Goal: Transaction & Acquisition: Purchase product/service

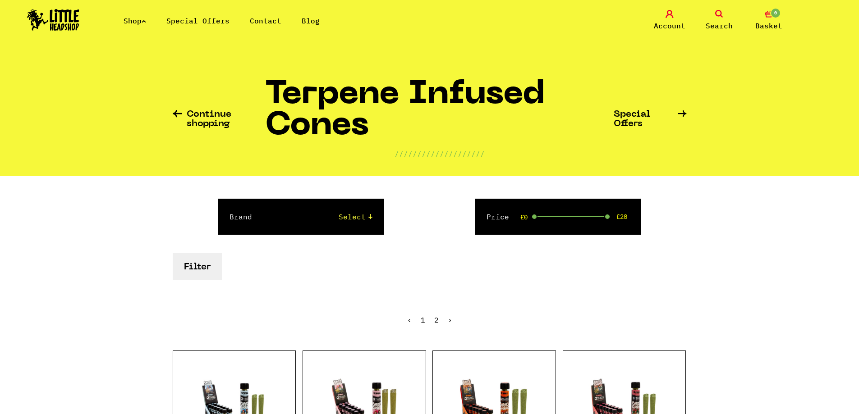
click at [368, 218] on select "Select Raw King Palm" at bounding box center [321, 216] width 102 height 11
click at [434, 269] on form "Brand Select Raw King Palm Price £0 £20 Filter" at bounding box center [430, 240] width 514 height 82
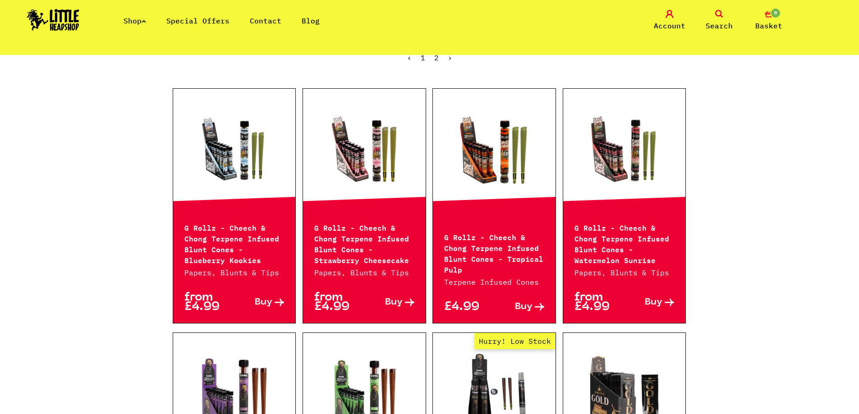
scroll to position [270, 0]
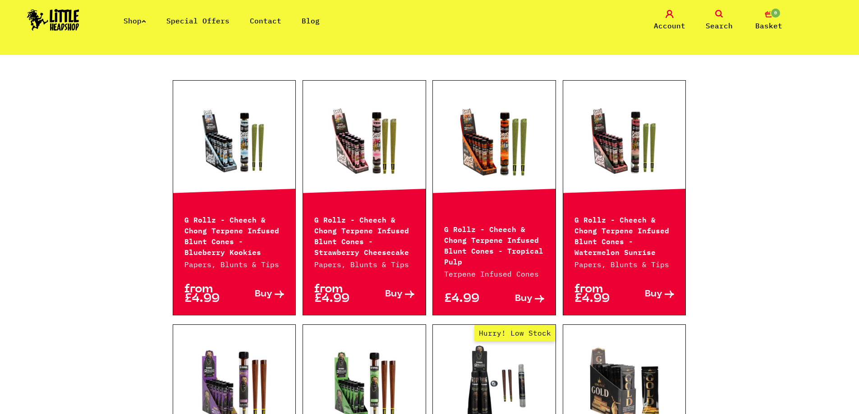
click at [236, 225] on p "G Rollz - Cheech & Chong Terpene Infused Blunt Cones - Blueberry Kookies" at bounding box center [234, 235] width 100 height 43
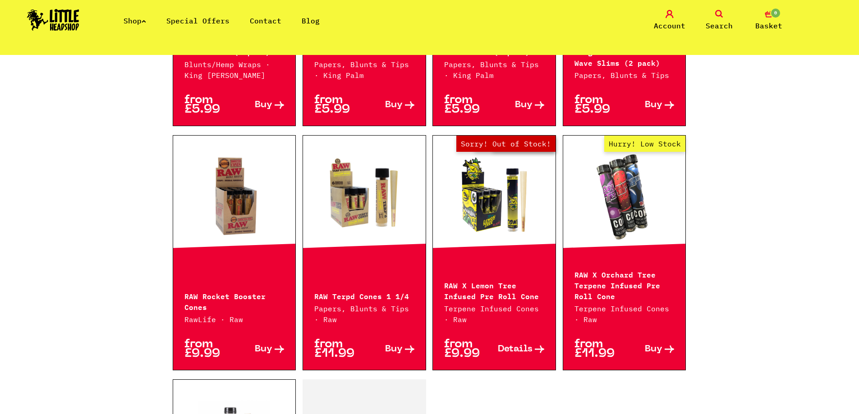
scroll to position [1172, 0]
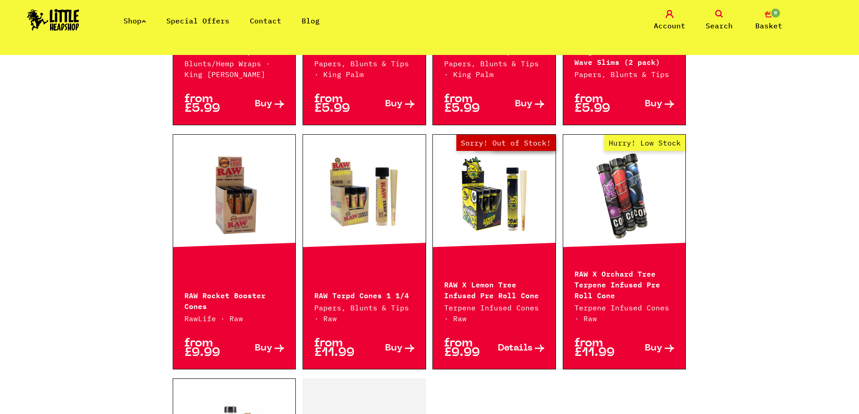
click at [279, 345] on icon at bounding box center [278, 349] width 9 height 8
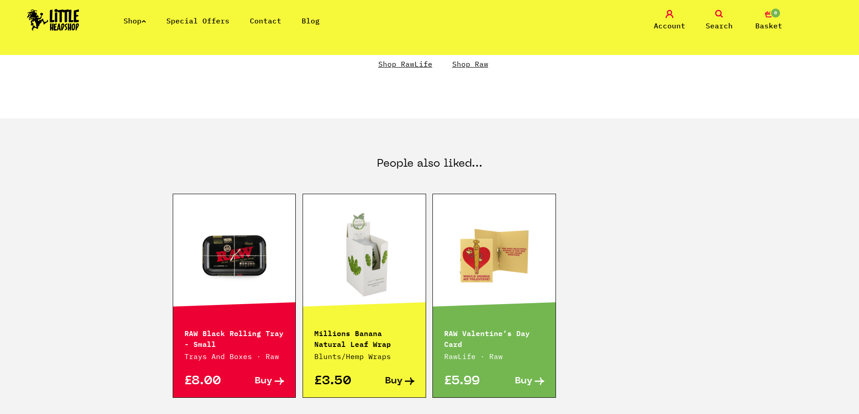
scroll to position [721, 0]
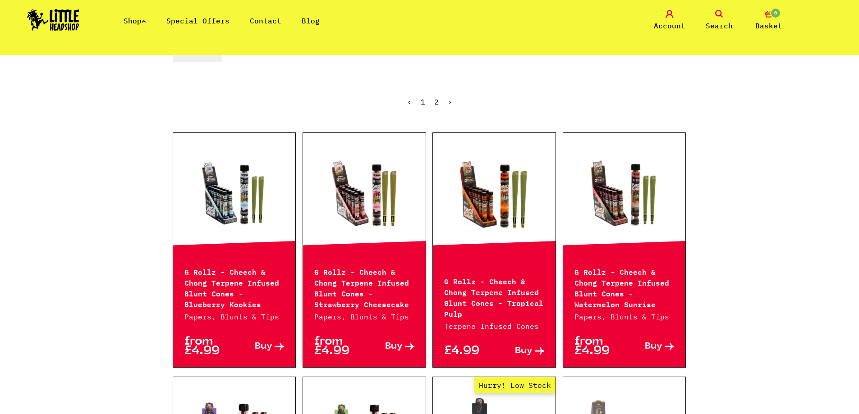
scroll to position [225, 0]
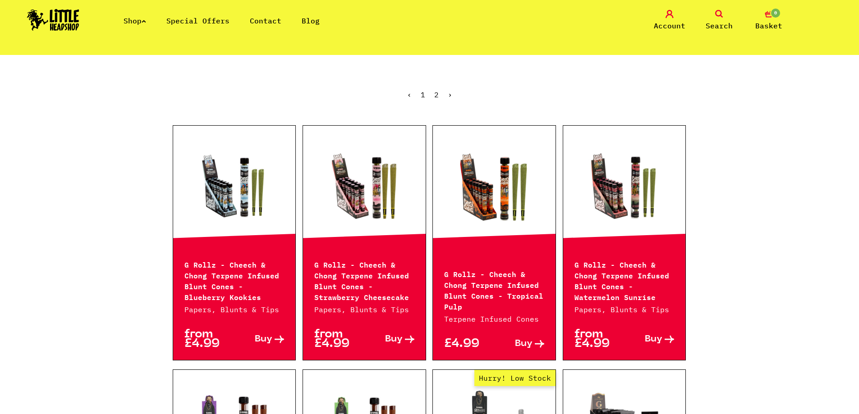
click at [660, 343] on span "Buy" at bounding box center [653, 339] width 18 height 9
drag, startPoint x: 714, startPoint y: 375, endPoint x: 699, endPoint y: 355, distance: 24.4
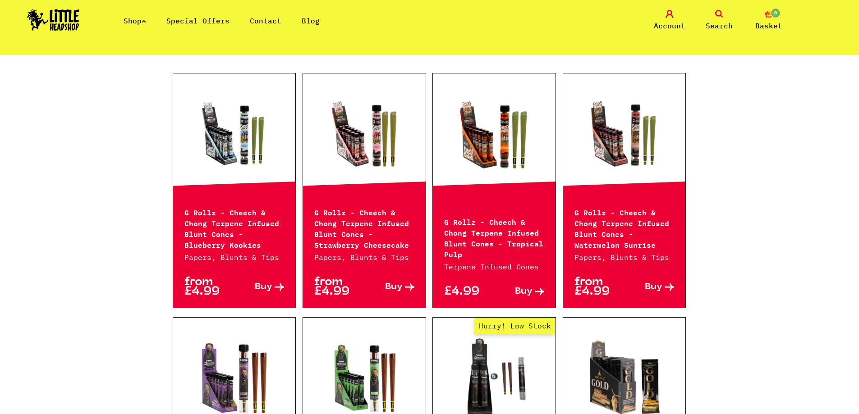
scroll to position [451, 0]
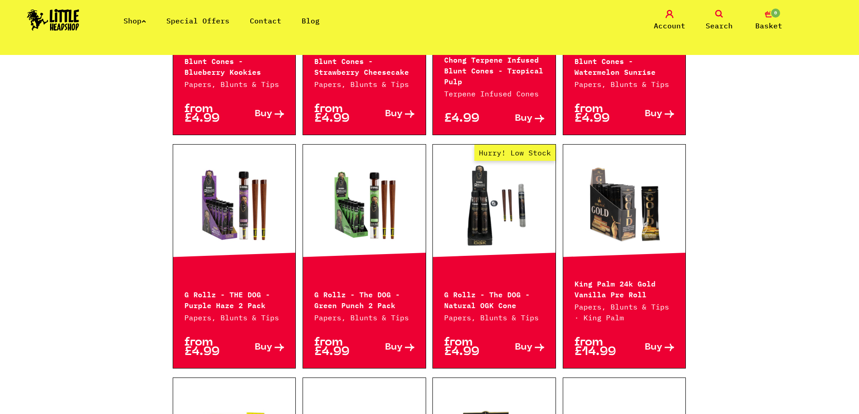
click at [260, 347] on span "Buy" at bounding box center [264, 347] width 18 height 9
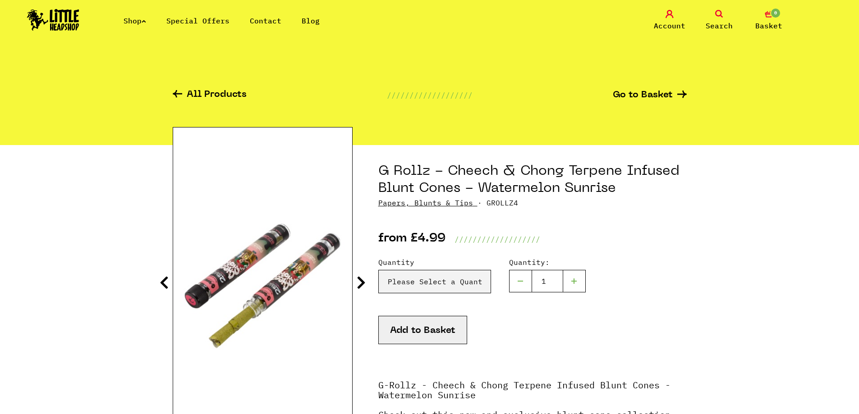
click at [363, 285] on icon at bounding box center [360, 282] width 9 height 14
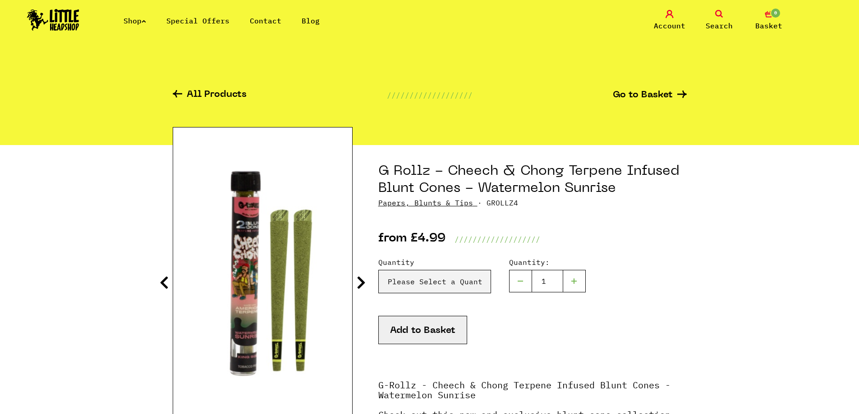
click at [363, 285] on icon at bounding box center [360, 282] width 9 height 14
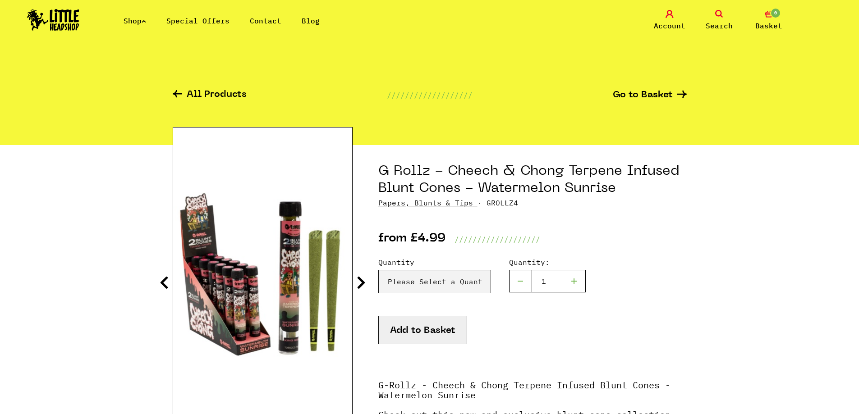
click at [363, 285] on icon at bounding box center [360, 282] width 9 height 14
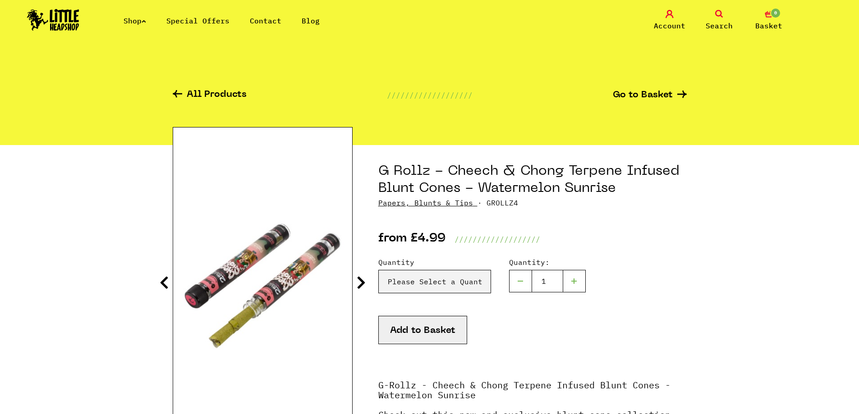
click at [363, 285] on icon at bounding box center [360, 282] width 9 height 14
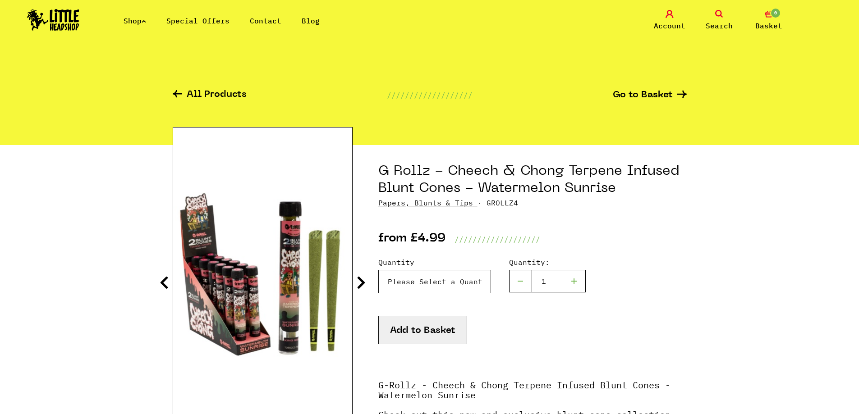
click at [451, 284] on select "Please Select a Quantity 1 X Tube - £4.99 2 X Tube - £7.99" at bounding box center [434, 281] width 113 height 23
click at [378, 270] on select "Please Select a Quantity 1 X Tube - £4.99 2 X Tube - £7.99" at bounding box center [434, 281] width 113 height 23
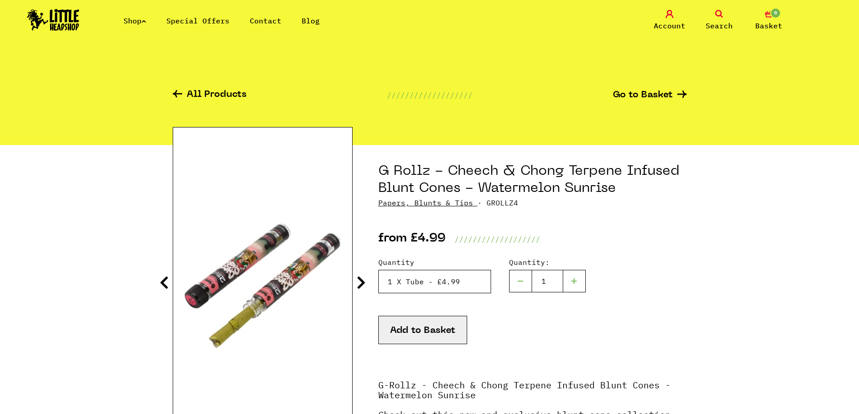
click at [439, 283] on select "Please Select a Quantity 1 X Tube - £4.99 2 X Tube - £7.99" at bounding box center [434, 281] width 113 height 23
select select "1532"
click at [378, 270] on select "Please Select a Quantity 1 X Tube - £4.99 2 X Tube - £7.99" at bounding box center [434, 281] width 113 height 23
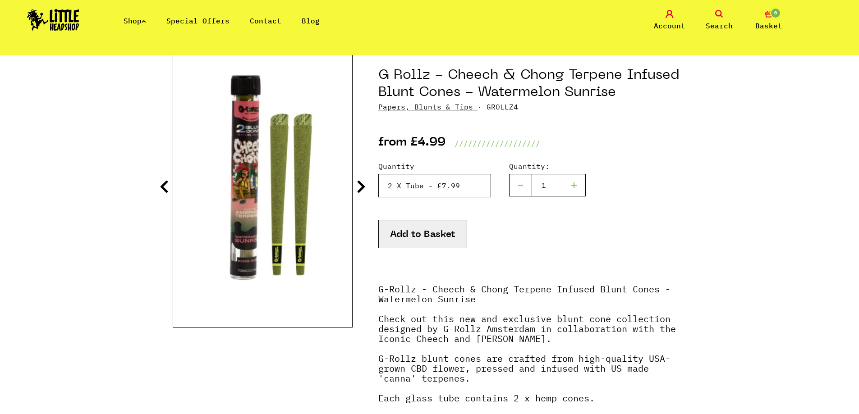
scroll to position [90, 0]
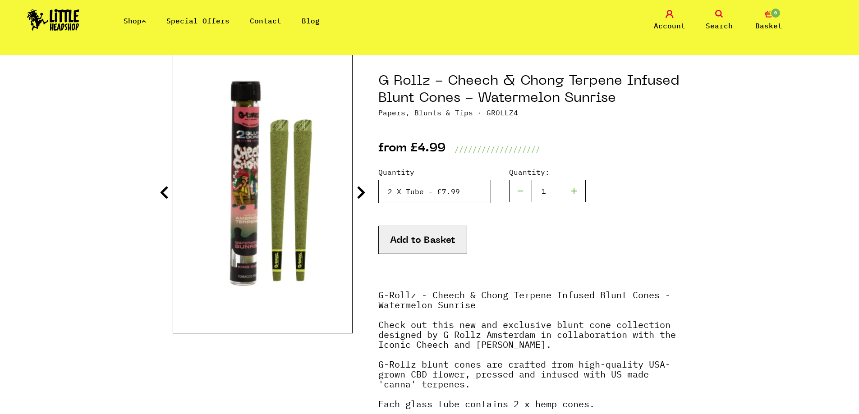
click at [432, 183] on select "Please Select a Quantity 1 X Tube - £4.99 2 X Tube - £7.99" at bounding box center [434, 191] width 113 height 23
click at [591, 257] on div "Add to Basket" at bounding box center [532, 251] width 308 height 51
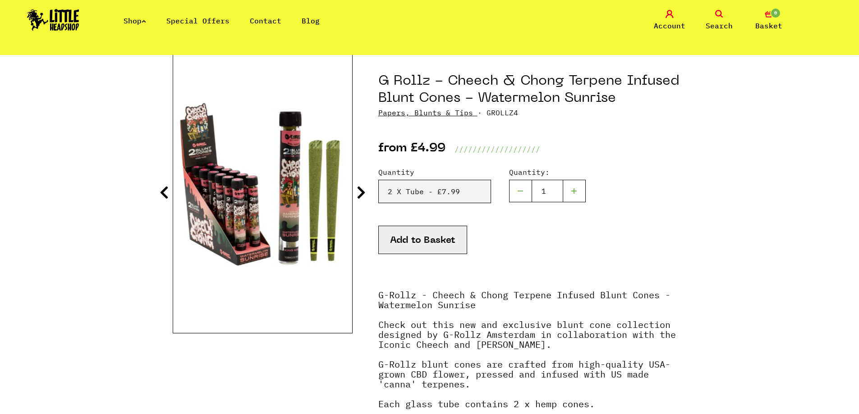
click at [296, 192] on img at bounding box center [262, 185] width 179 height 224
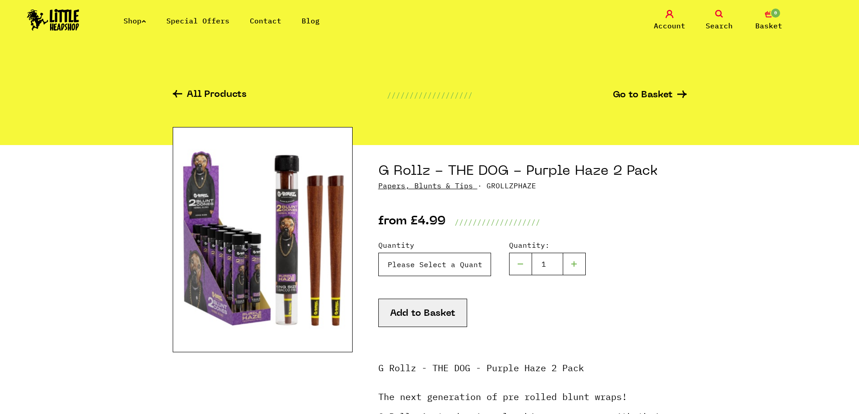
click at [443, 269] on select "Please Select a Quantity x 1 - £4.99 x 2 - £7.99" at bounding box center [434, 264] width 113 height 23
click at [444, 269] on select "Please Select a Quantity x 1 - £4.99 x 2 - £7.99" at bounding box center [434, 264] width 113 height 23
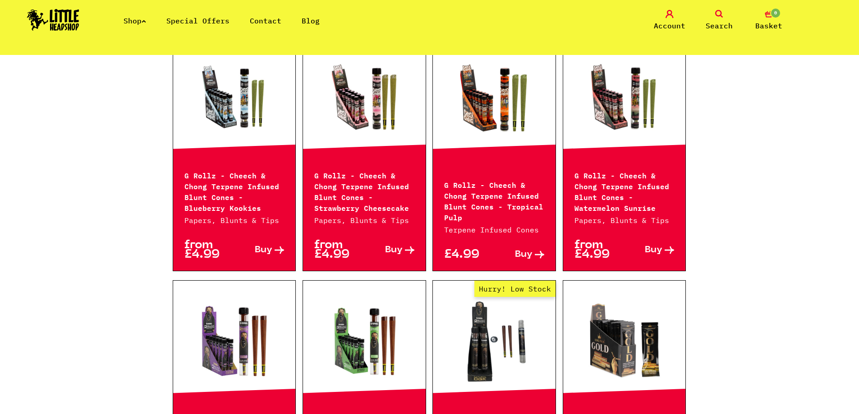
scroll to position [270, 0]
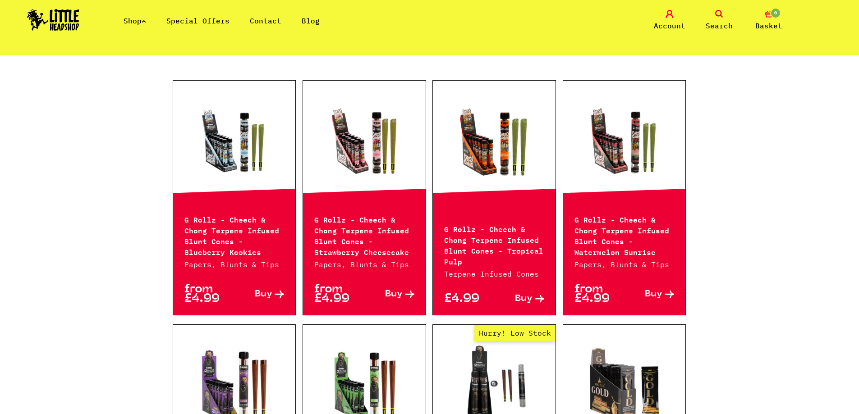
click at [401, 297] on span "Buy" at bounding box center [394, 294] width 18 height 9
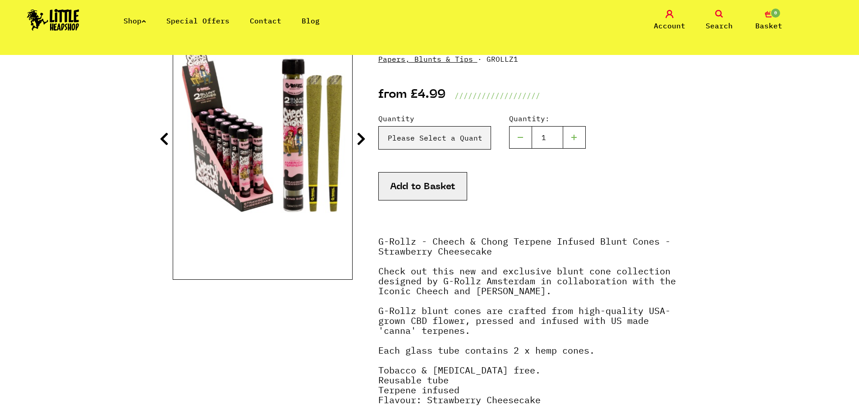
scroll to position [180, 0]
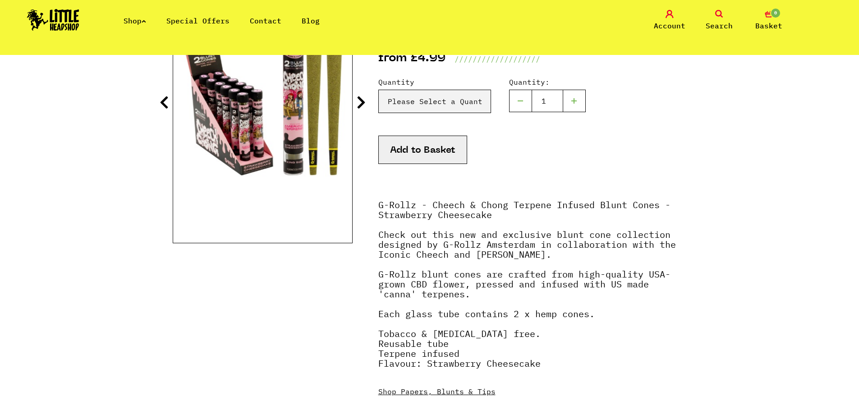
click at [288, 160] on img at bounding box center [262, 95] width 179 height 224
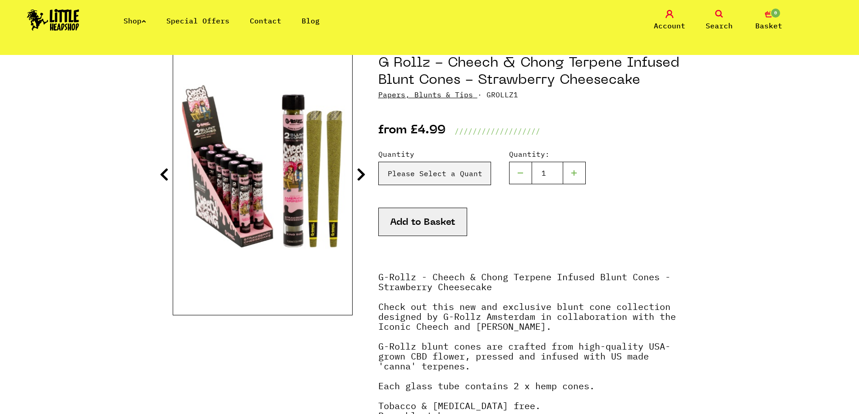
scroll to position [90, 0]
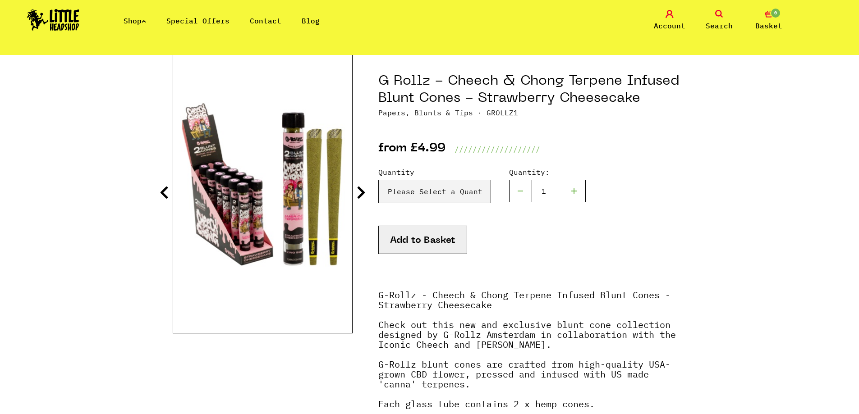
click at [356, 192] on icon at bounding box center [360, 192] width 9 height 14
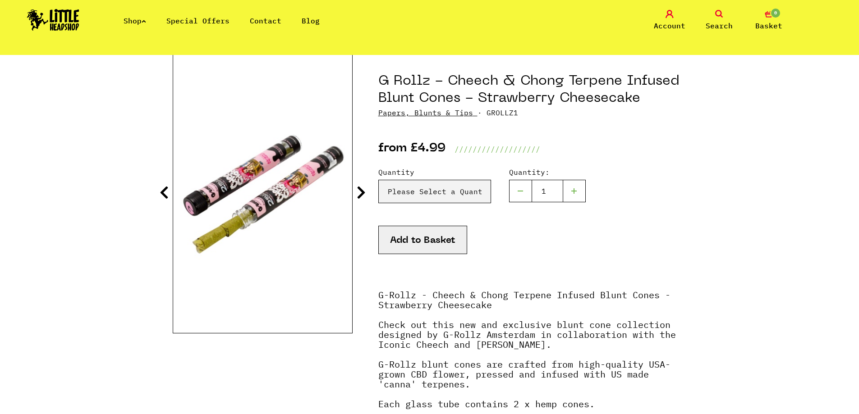
click at [356, 192] on icon at bounding box center [360, 192] width 9 height 14
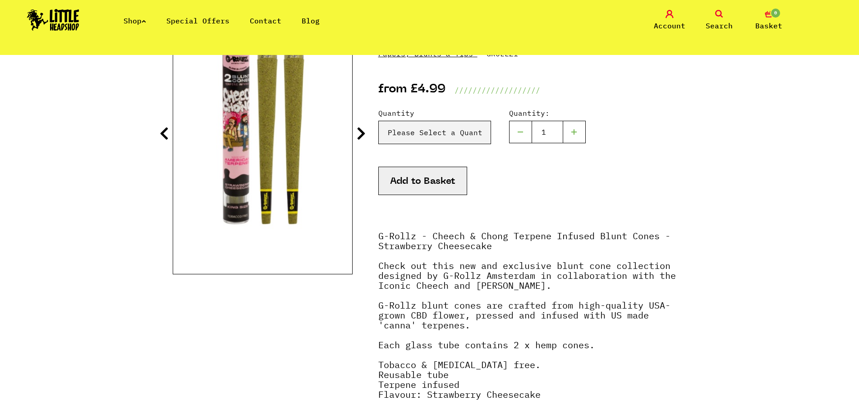
scroll to position [135, 0]
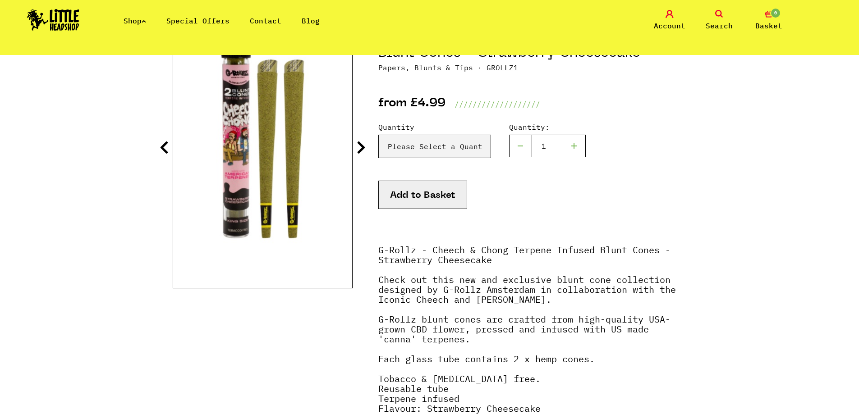
click at [360, 153] on icon at bounding box center [360, 147] width 9 height 14
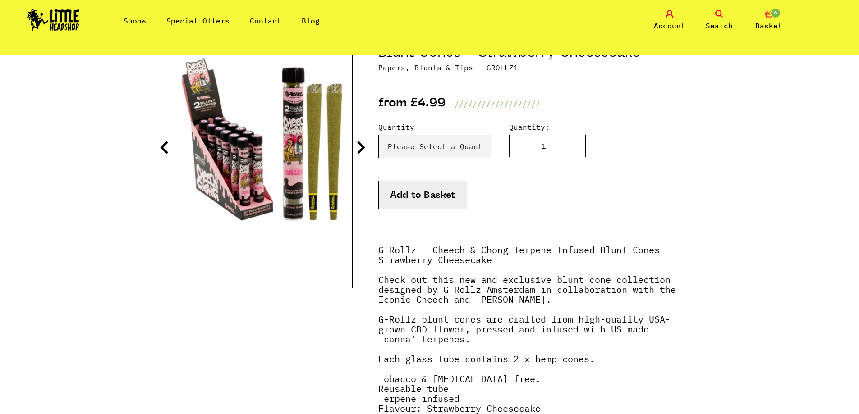
drag, startPoint x: 515, startPoint y: 265, endPoint x: 518, endPoint y: 259, distance: 6.5
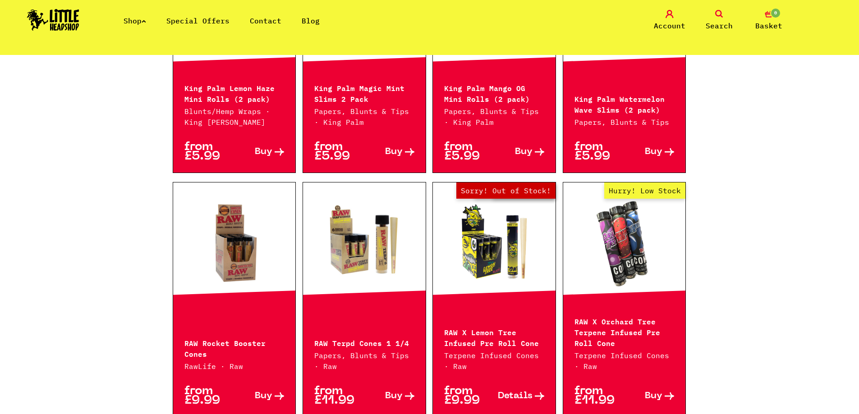
scroll to position [1127, 0]
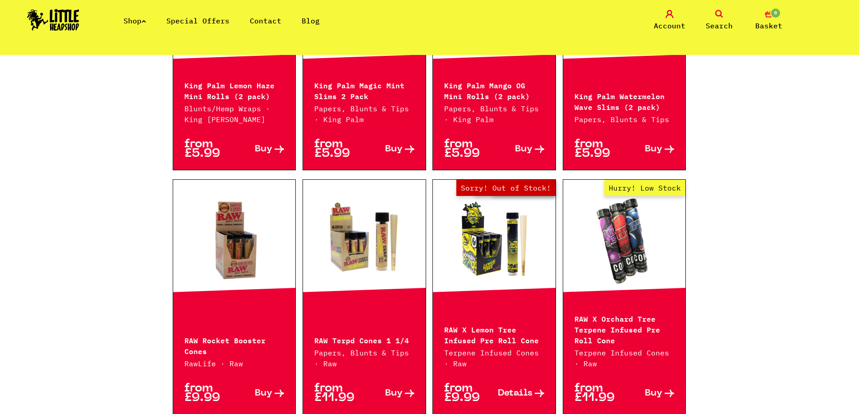
click at [264, 392] on link "Buy" at bounding box center [259, 393] width 50 height 19
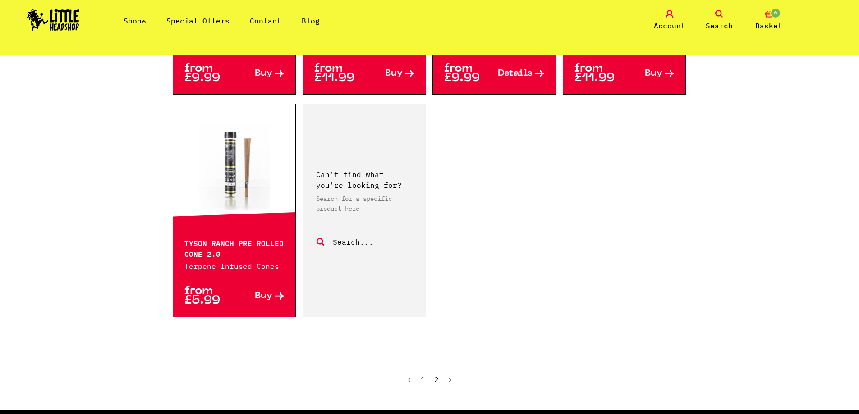
scroll to position [1397, 0]
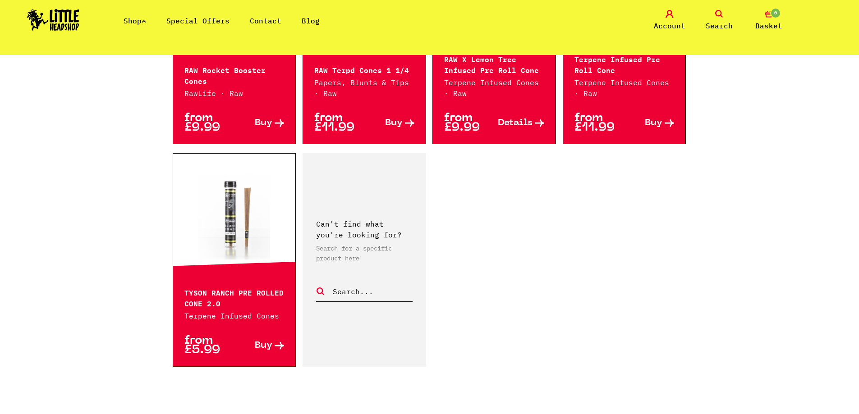
click at [280, 336] on link "Buy" at bounding box center [259, 345] width 50 height 19
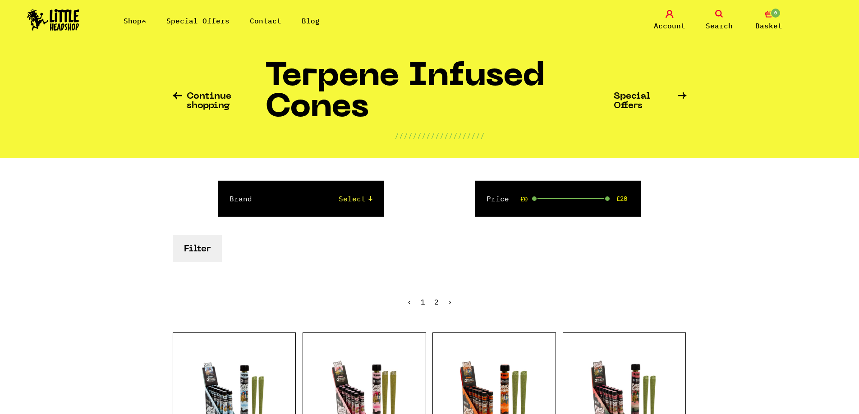
scroll to position [180, 0]
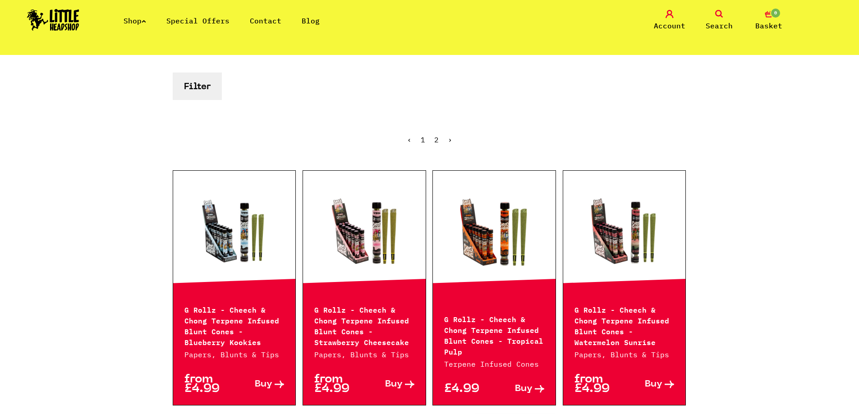
click at [402, 380] on span "Buy" at bounding box center [394, 384] width 18 height 9
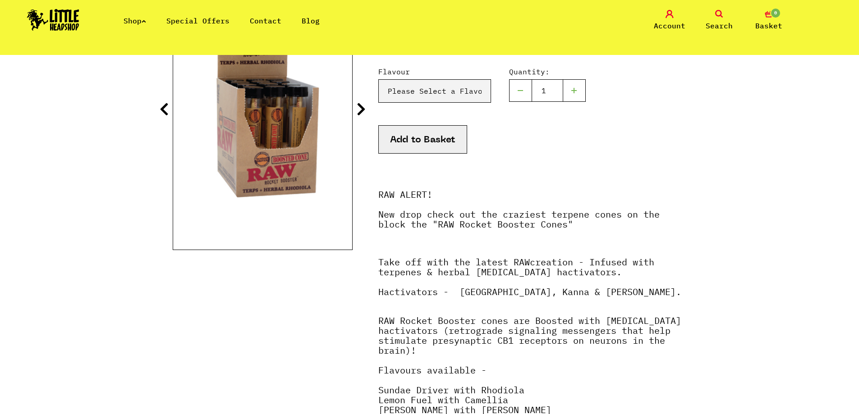
scroll to position [180, 0]
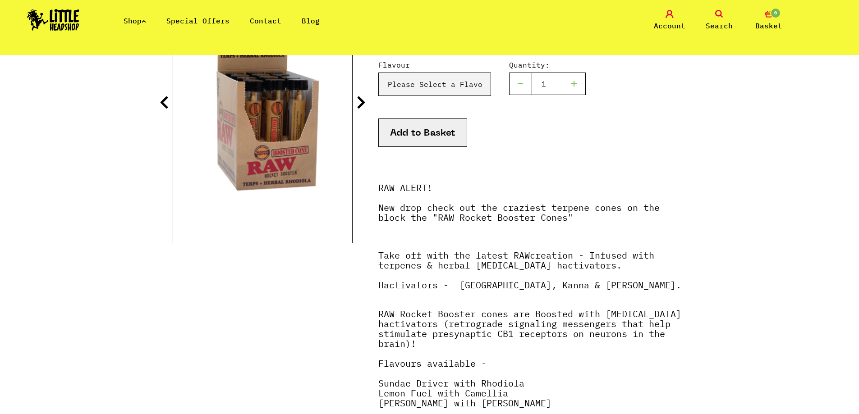
drag, startPoint x: 572, startPoint y: 274, endPoint x: 572, endPoint y: 266, distance: 8.6
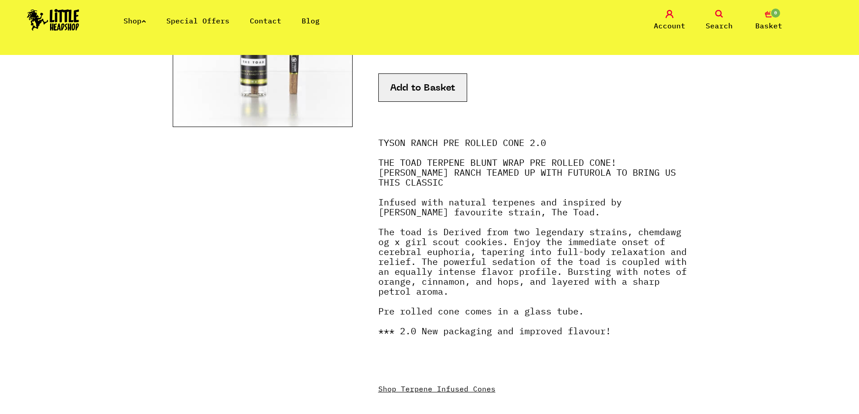
scroll to position [541, 0]
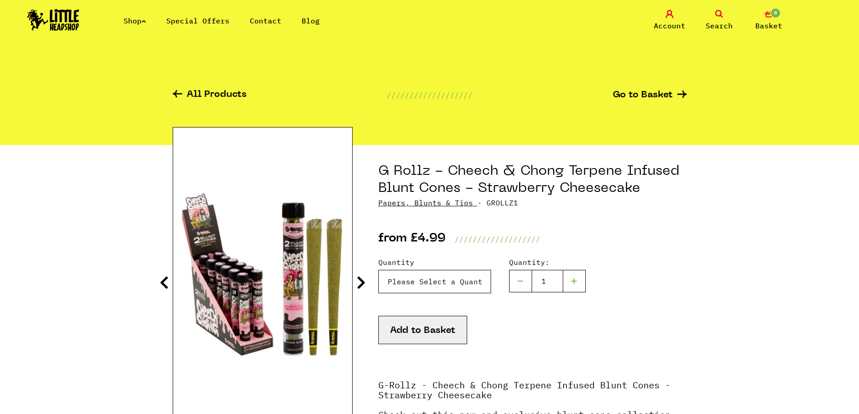
click at [445, 274] on select "Please Select a Quantity G Rollz - Cheech & Chong Terpene Infused Blunt Cones -…" at bounding box center [434, 281] width 113 height 23
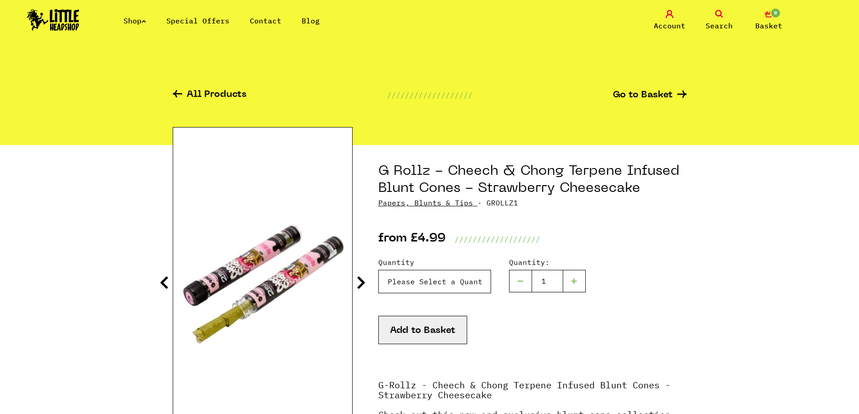
select select "1528"
click at [378, 270] on select "Please Select a Quantity G Rollz - Cheech & Chong Terpene Infused Blunt Cones -…" at bounding box center [434, 281] width 113 height 23
click at [441, 328] on button "Add to Basket" at bounding box center [422, 330] width 89 height 28
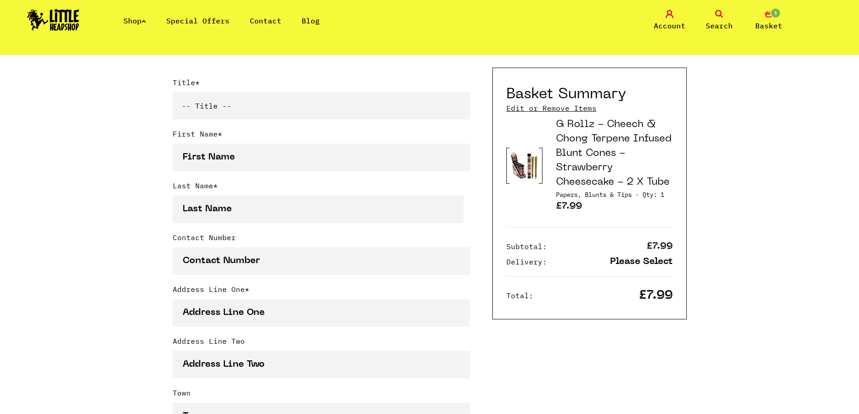
scroll to position [270, 0]
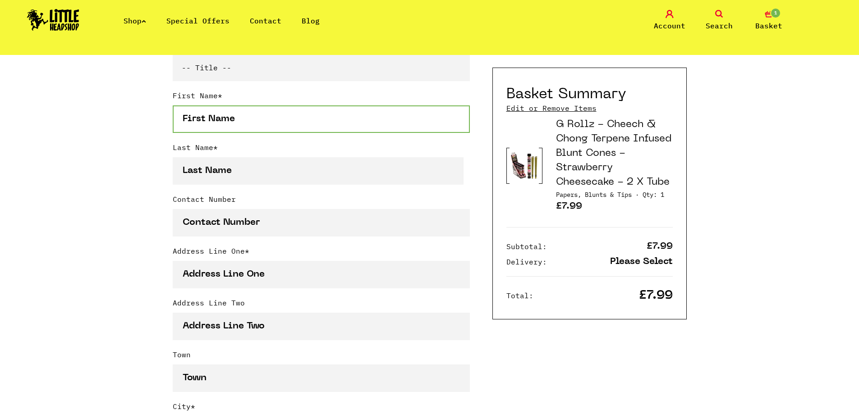
click at [256, 124] on input "First Name *" at bounding box center [321, 118] width 297 height 27
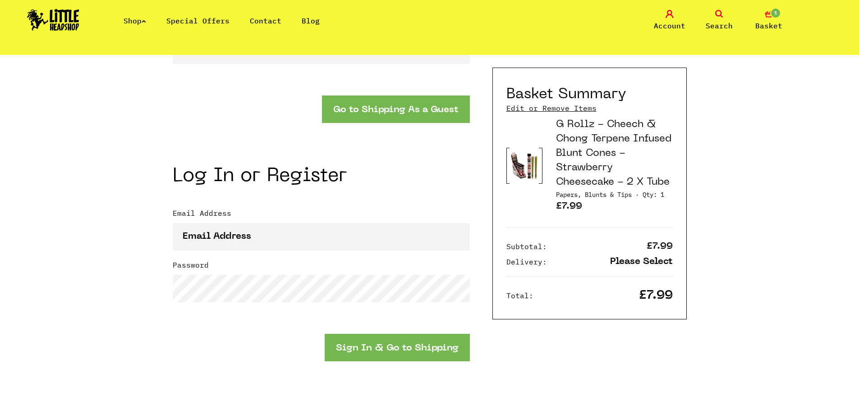
scroll to position [901, 0]
